Goal: Navigation & Orientation: Find specific page/section

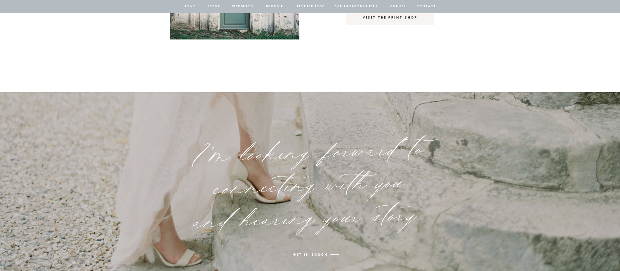
scroll to position [5083, 0]
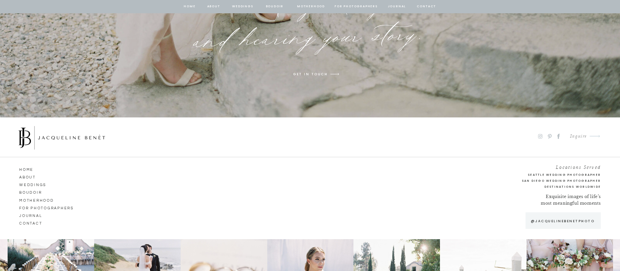
click at [49, 208] on nav "for photographers" at bounding box center [48, 207] width 59 height 6
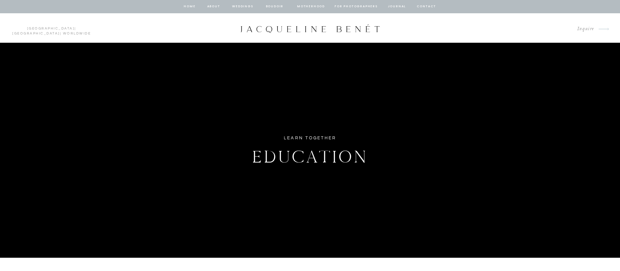
click at [272, 26] on div at bounding box center [310, 28] width 142 height 9
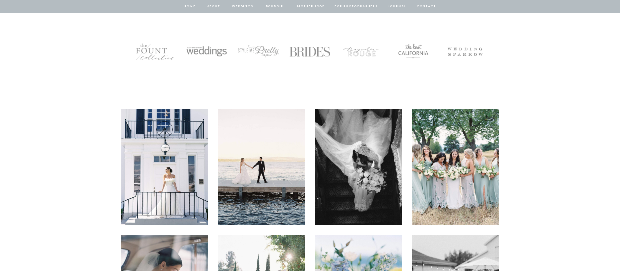
scroll to position [1257, 0]
